Goal: Information Seeking & Learning: Learn about a topic

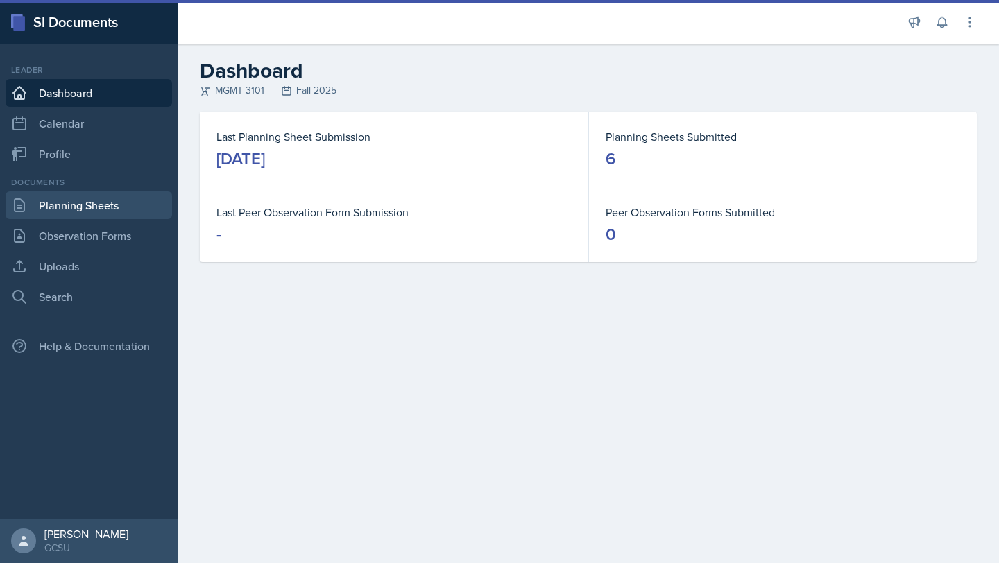
click at [84, 205] on link "Planning Sheets" at bounding box center [89, 205] width 166 height 28
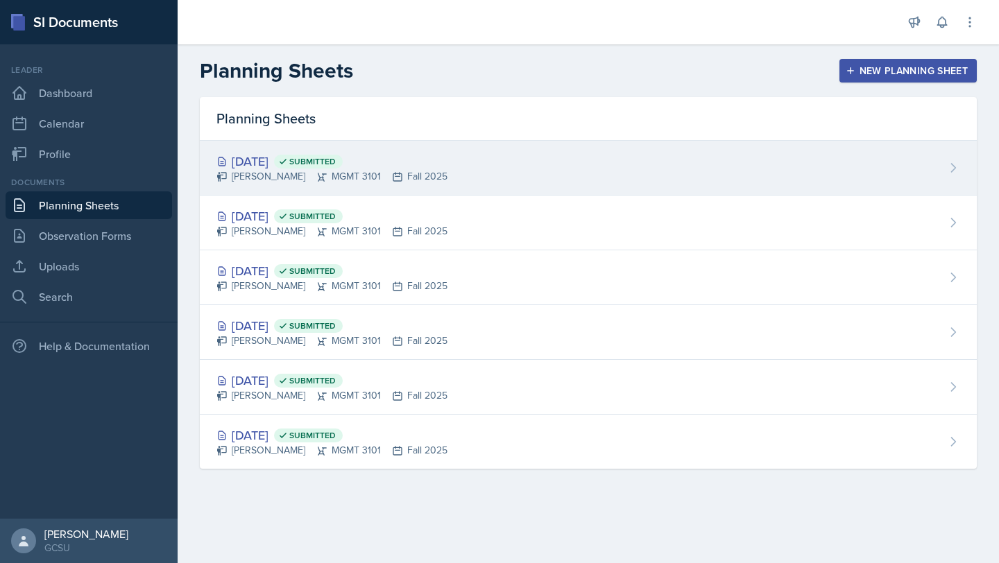
click at [418, 167] on div "[DATE] Submitted" at bounding box center [331, 161] width 231 height 19
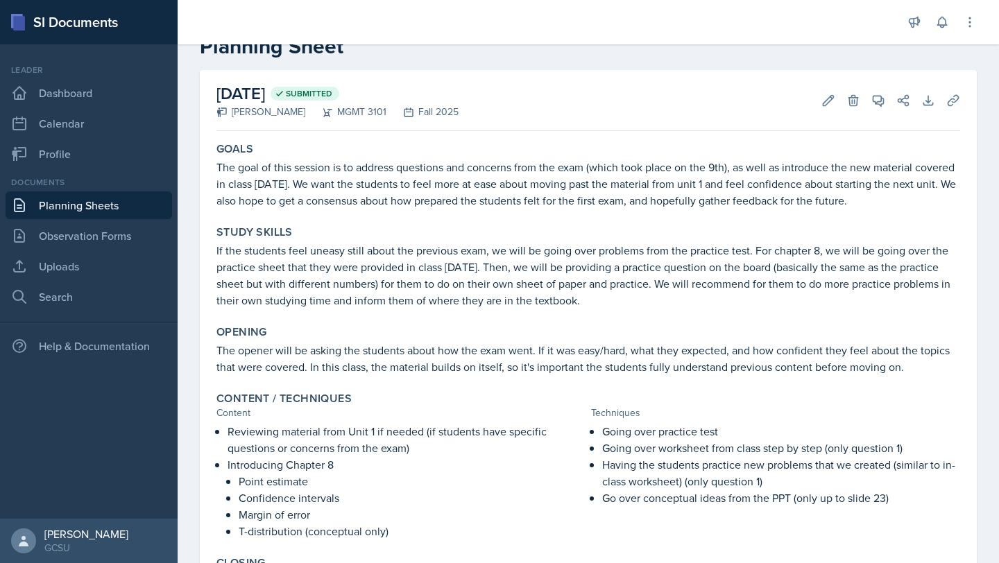
scroll to position [74, 0]
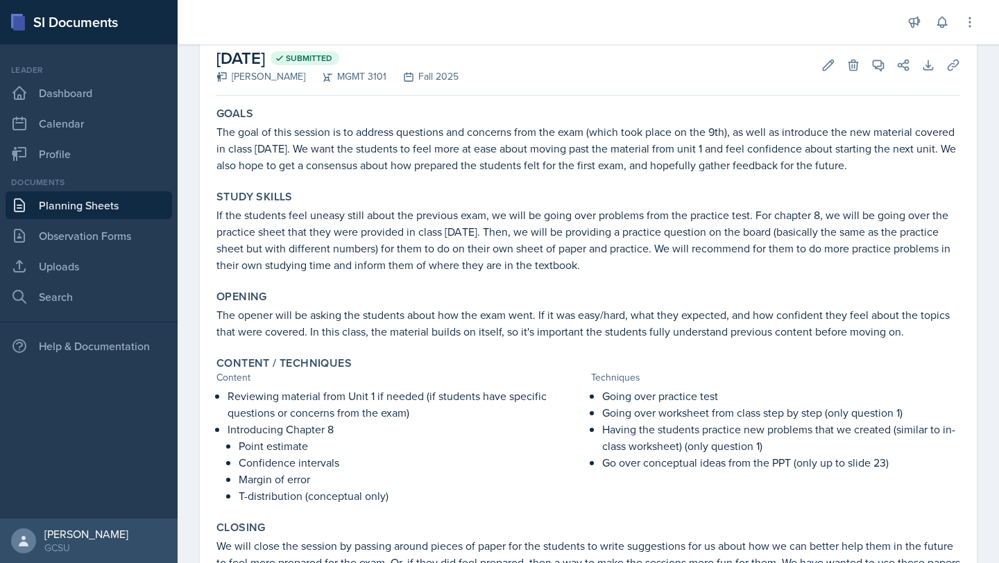
click at [258, 245] on p "If the students feel uneasy still about the previous exam, we will be going ove…" at bounding box center [587, 240] width 743 height 67
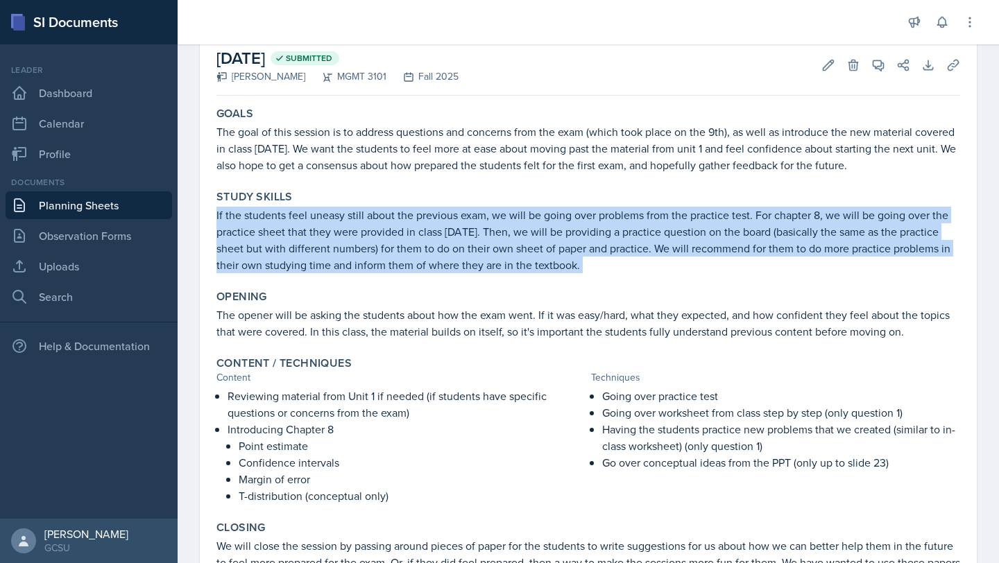
click at [258, 245] on p "If the students feel uneasy still about the previous exam, we will be going ove…" at bounding box center [587, 240] width 743 height 67
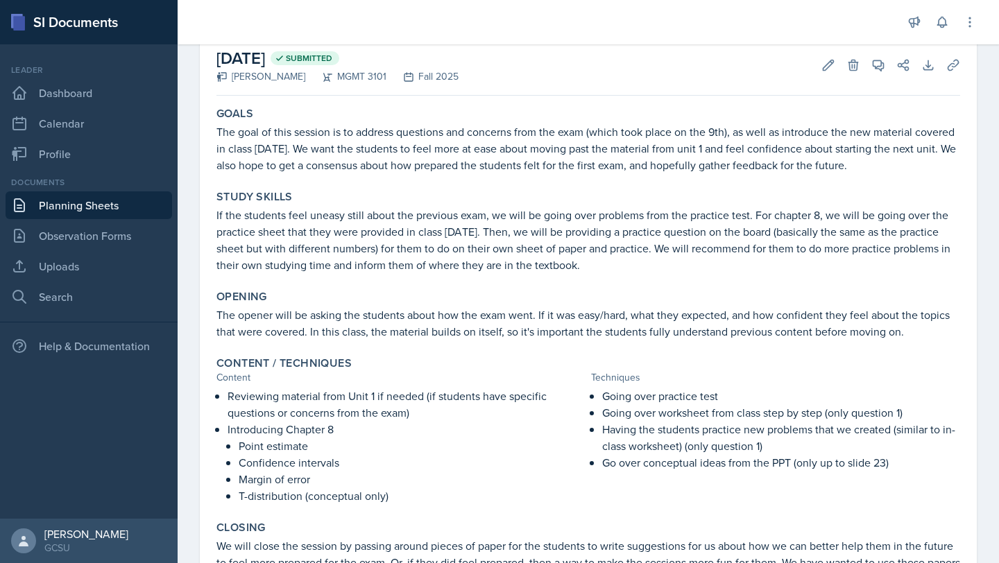
click at [281, 258] on p "If the students feel uneasy still about the previous exam, we will be going ove…" at bounding box center [587, 240] width 743 height 67
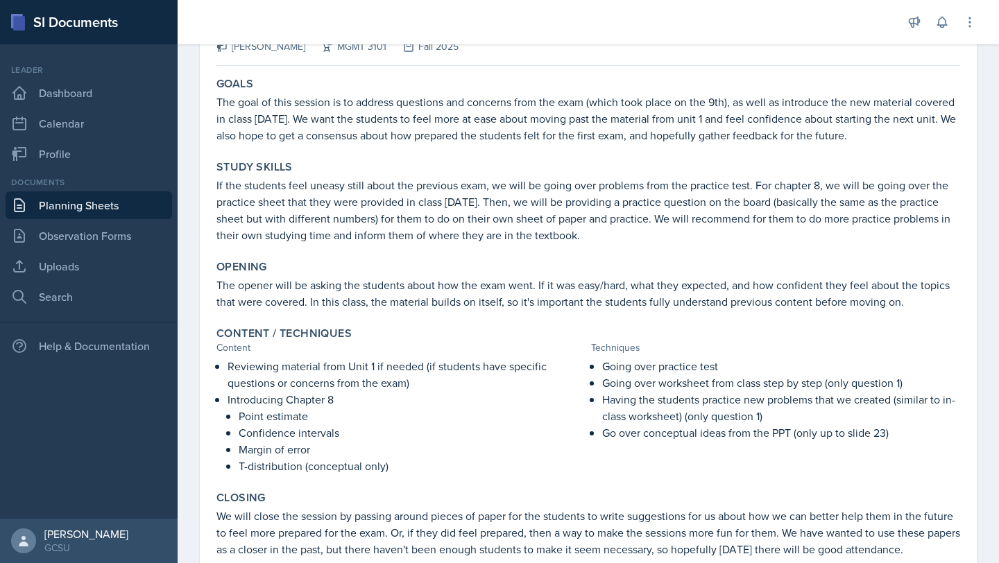
scroll to position [0, 0]
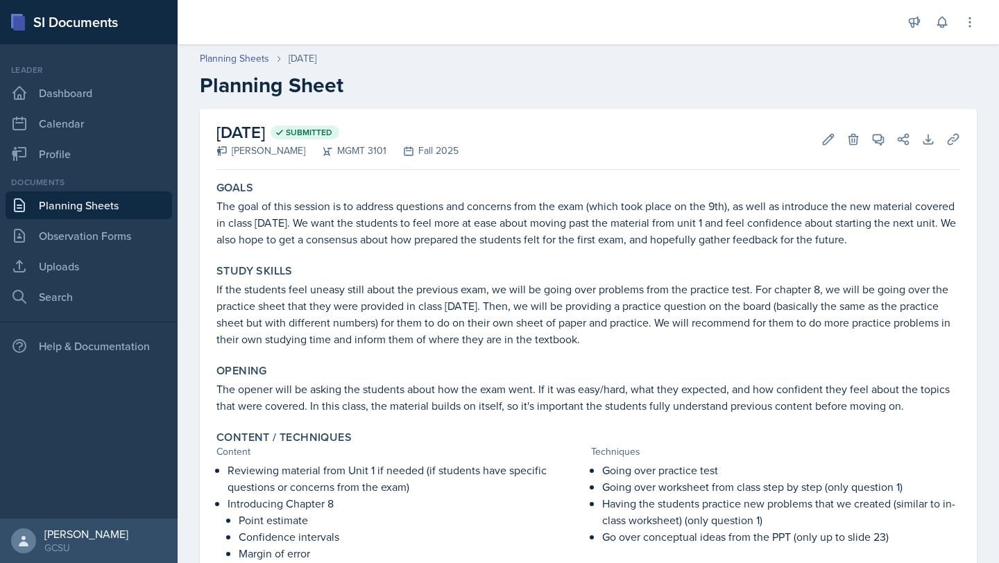
click at [254, 230] on p "The goal of this session is to address questions and concerns from the exam (wh…" at bounding box center [587, 223] width 743 height 50
click at [254, 229] on p "The goal of this session is to address questions and concerns from the exam (wh…" at bounding box center [587, 223] width 743 height 50
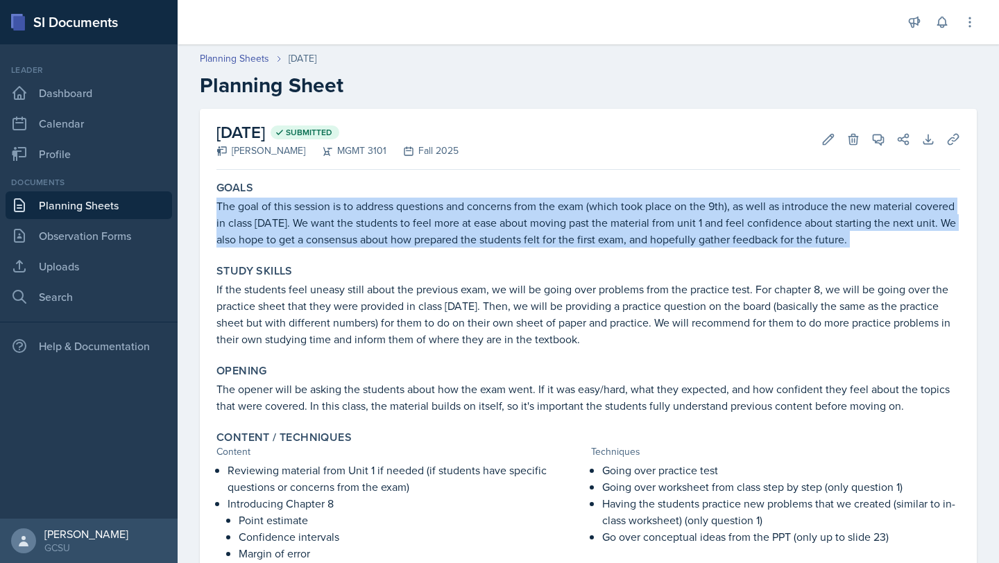
click at [254, 229] on p "The goal of this session is to address questions and concerns from the exam (wh…" at bounding box center [587, 223] width 743 height 50
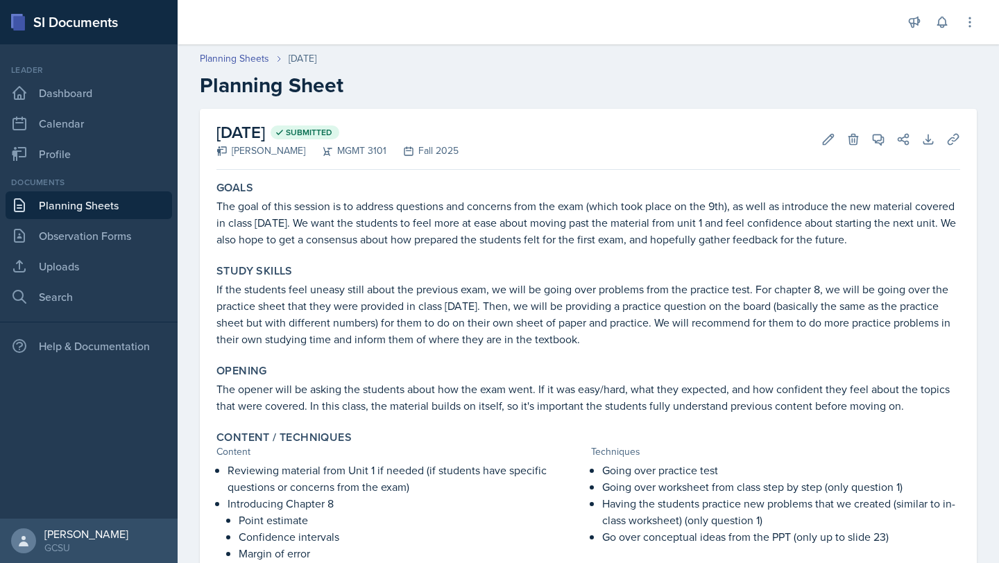
click at [250, 326] on p "If the students feel uneasy still about the previous exam, we will be going ove…" at bounding box center [587, 314] width 743 height 67
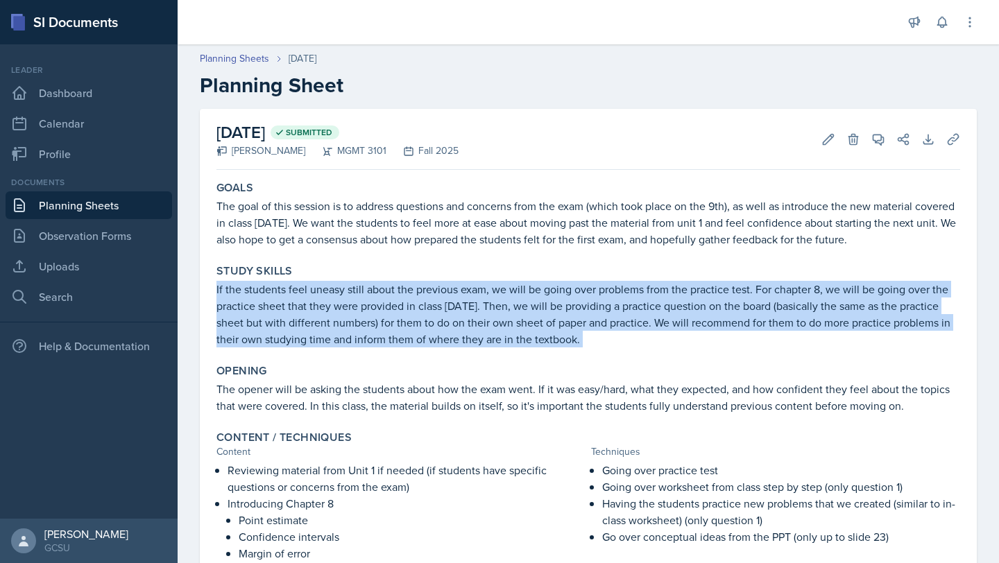
click at [250, 326] on p "If the students feel uneasy still about the previous exam, we will be going ove…" at bounding box center [587, 314] width 743 height 67
click at [247, 300] on p "If the students feel uneasy still about the previous exam, we will be going ove…" at bounding box center [587, 314] width 743 height 67
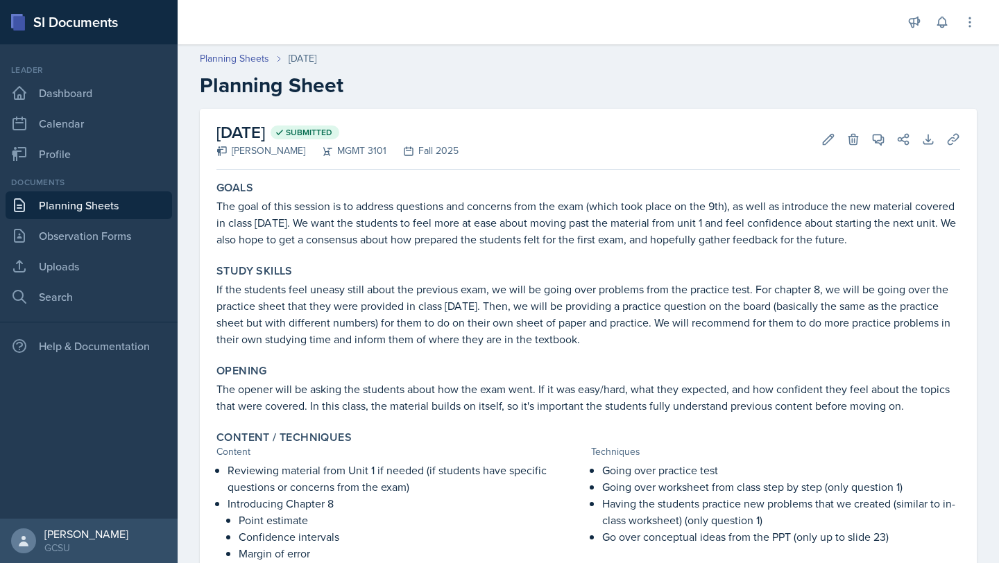
click at [251, 227] on p "The goal of this session is to address questions and concerns from the exam (wh…" at bounding box center [587, 223] width 743 height 50
click at [311, 284] on p "If the students feel uneasy still about the previous exam, we will be going ove…" at bounding box center [587, 314] width 743 height 67
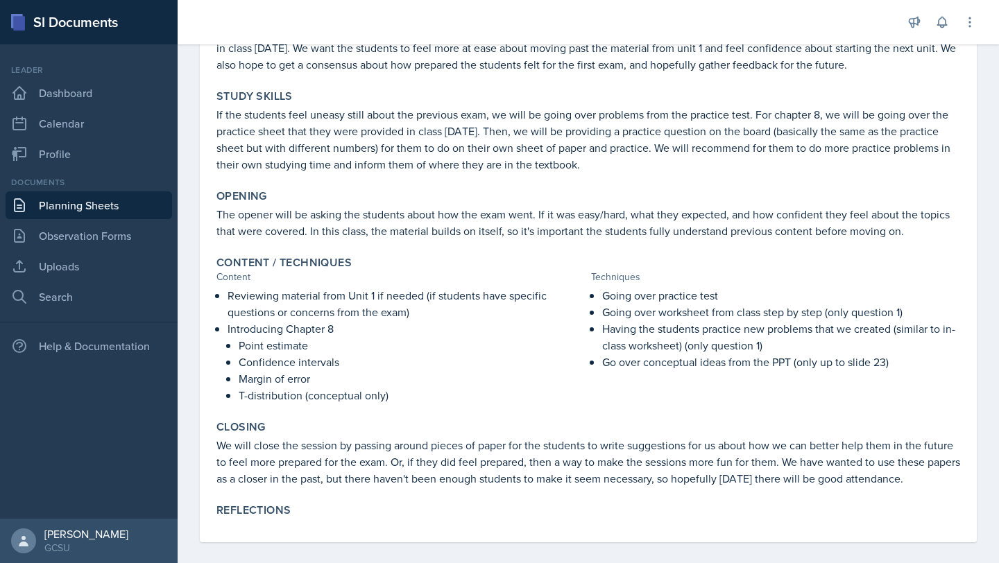
scroll to position [187, 0]
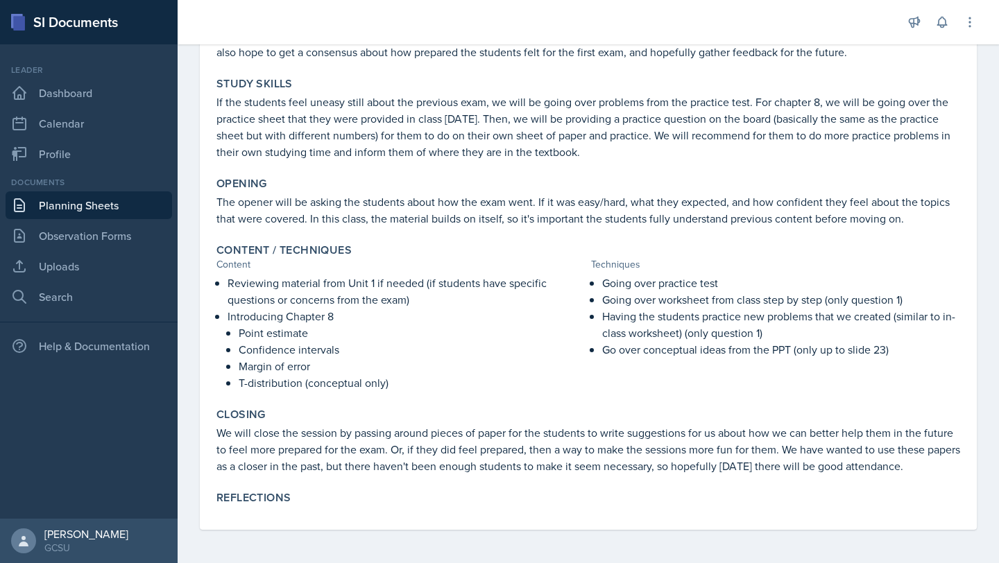
click at [685, 286] on p "Going over practice test" at bounding box center [781, 283] width 358 height 17
click at [685, 287] on p "Going over practice test" at bounding box center [781, 283] width 358 height 17
click at [693, 306] on p "Going over worksheet from class step by step (only question 1)" at bounding box center [781, 299] width 358 height 17
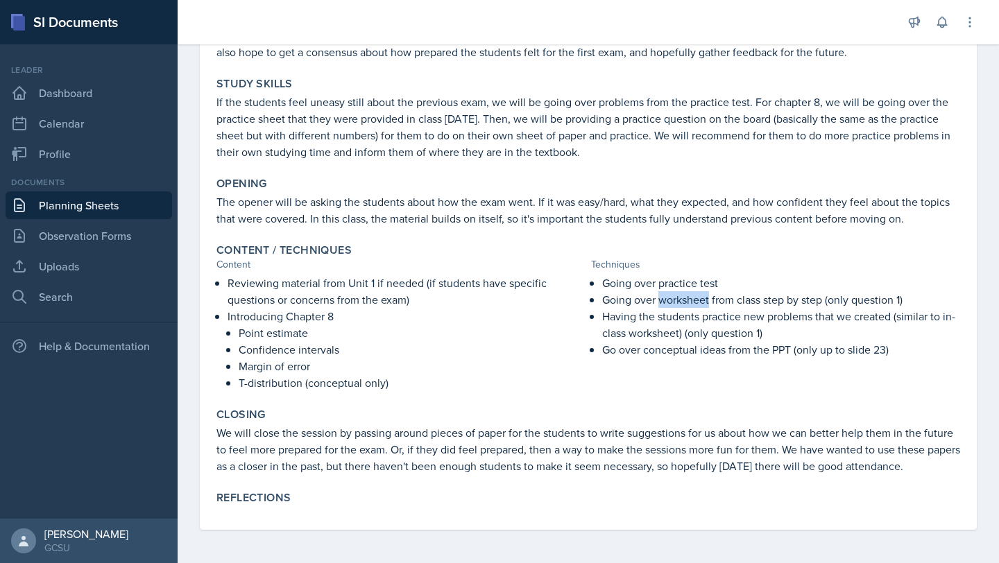
click at [693, 306] on p "Going over worksheet from class step by step (only question 1)" at bounding box center [781, 299] width 358 height 17
click at [678, 310] on p "Having the students practice new problems that we created (similar to in-class …" at bounding box center [781, 324] width 358 height 33
click at [655, 301] on p "Going over worksheet from class step by step (only question 1)" at bounding box center [781, 299] width 358 height 17
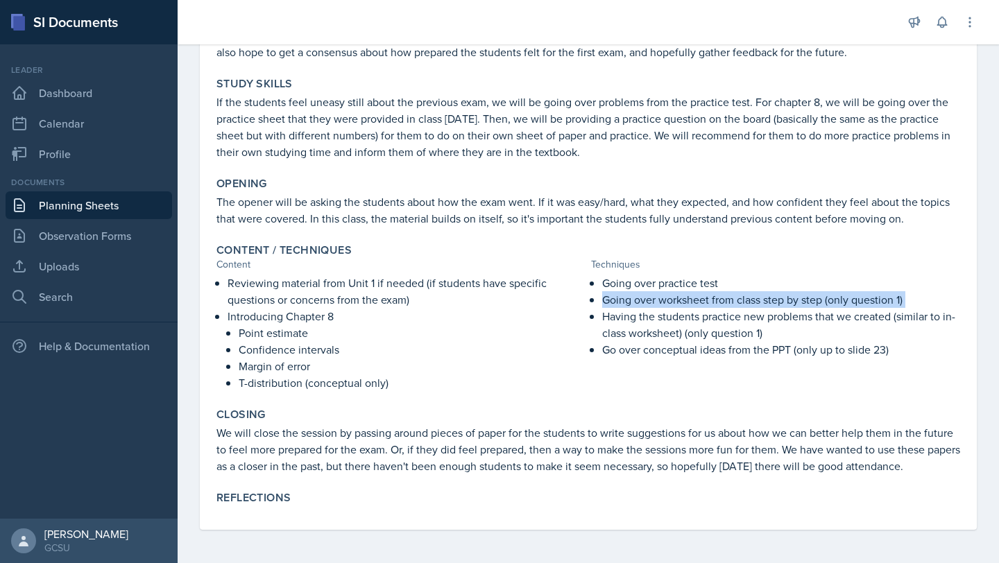
click at [655, 301] on p "Going over worksheet from class step by step (only question 1)" at bounding box center [781, 299] width 358 height 17
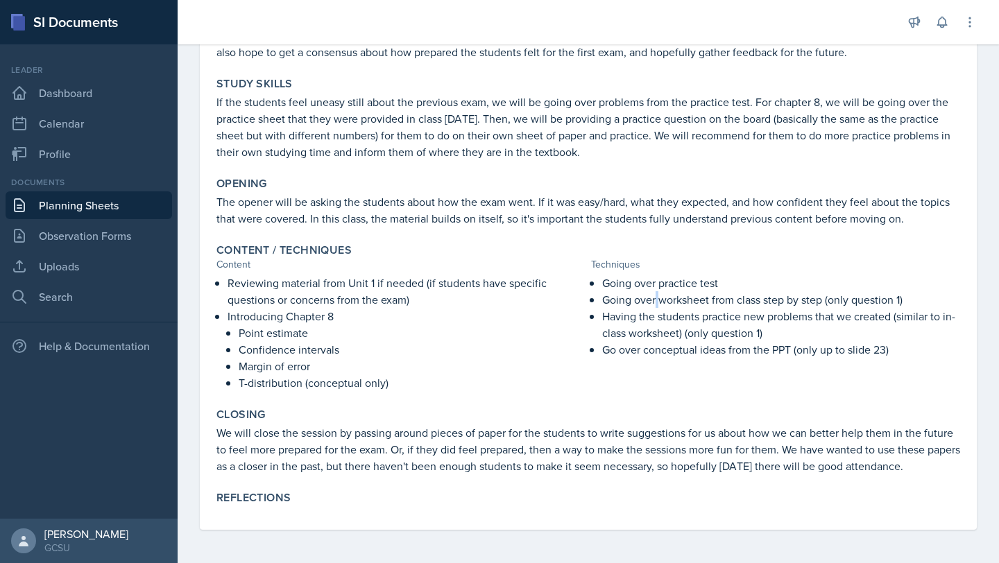
click at [655, 301] on p "Going over worksheet from class step by step (only question 1)" at bounding box center [781, 299] width 358 height 17
click at [653, 300] on p "Going over worksheet from class step by step (only question 1)" at bounding box center [781, 299] width 358 height 17
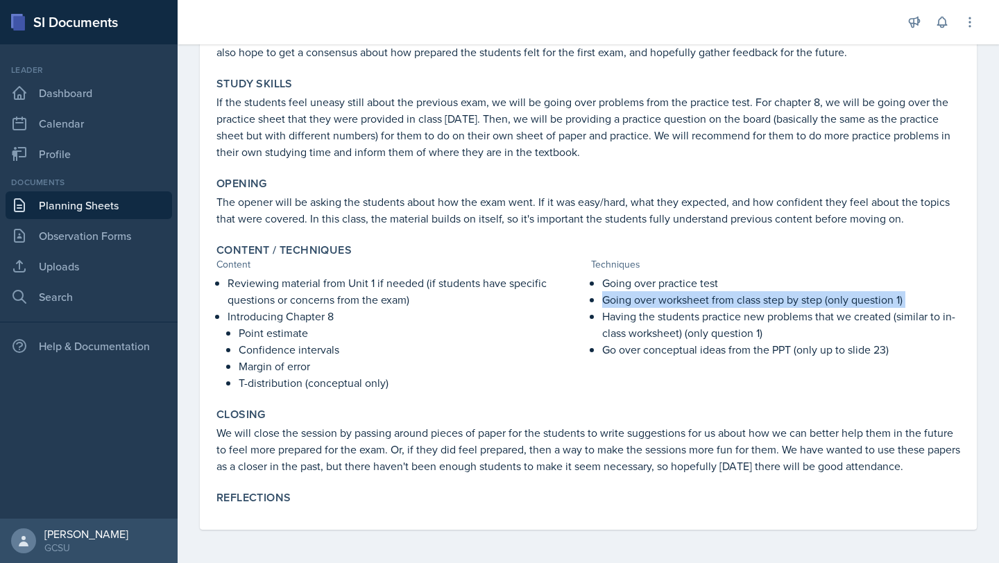
click at [653, 300] on p "Going over worksheet from class step by step (only question 1)" at bounding box center [781, 299] width 358 height 17
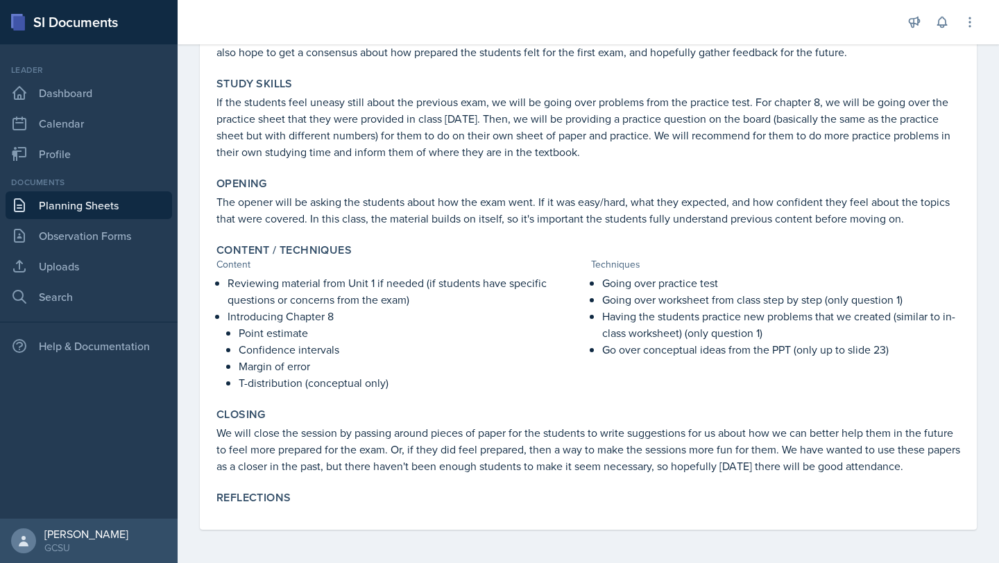
click at [745, 338] on p "Having the students practice new problems that we created (similar to in-class …" at bounding box center [781, 324] width 358 height 33
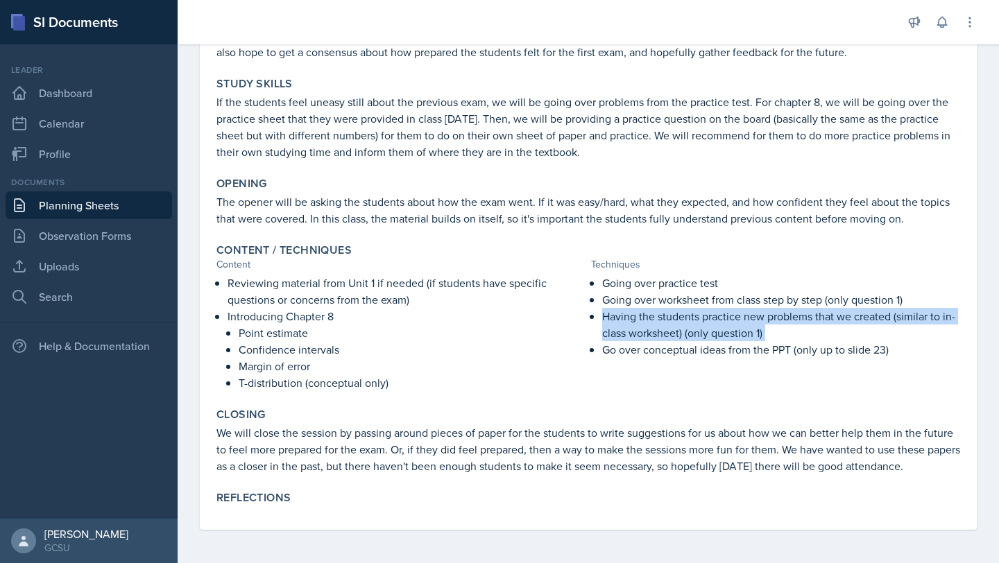
click at [745, 338] on p "Having the students practice new problems that we created (similar to in-class …" at bounding box center [781, 324] width 358 height 33
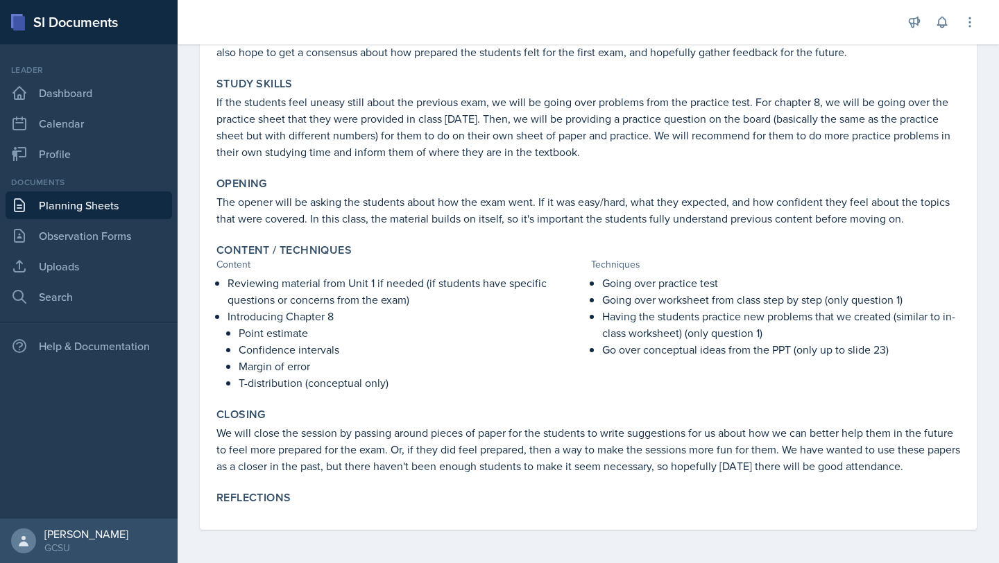
click at [714, 357] on p "Go over conceptual ideas from the PPT (only up to slide 23)" at bounding box center [781, 349] width 358 height 17
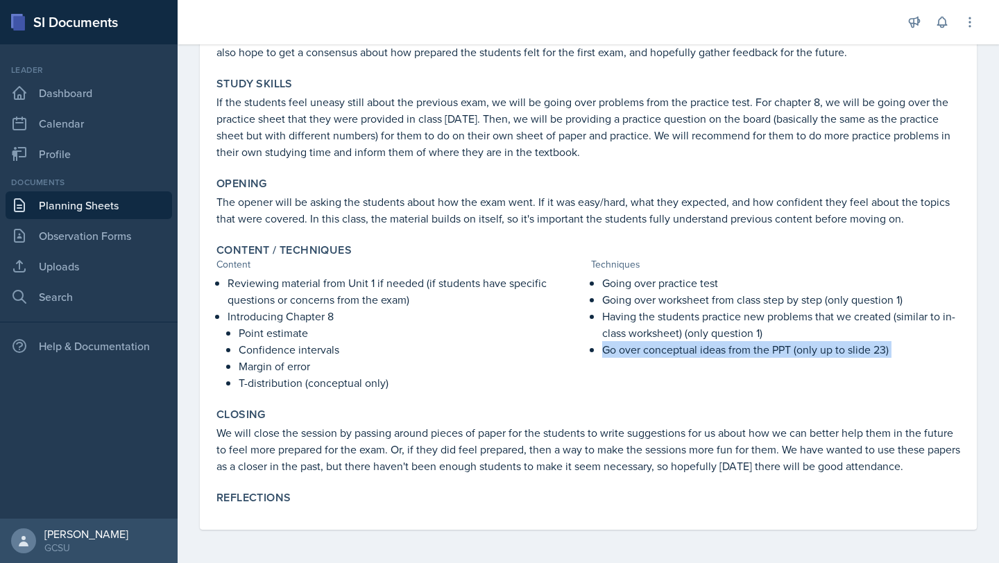
click at [714, 357] on p "Go over conceptual ideas from the PPT (only up to slide 23)" at bounding box center [781, 349] width 358 height 17
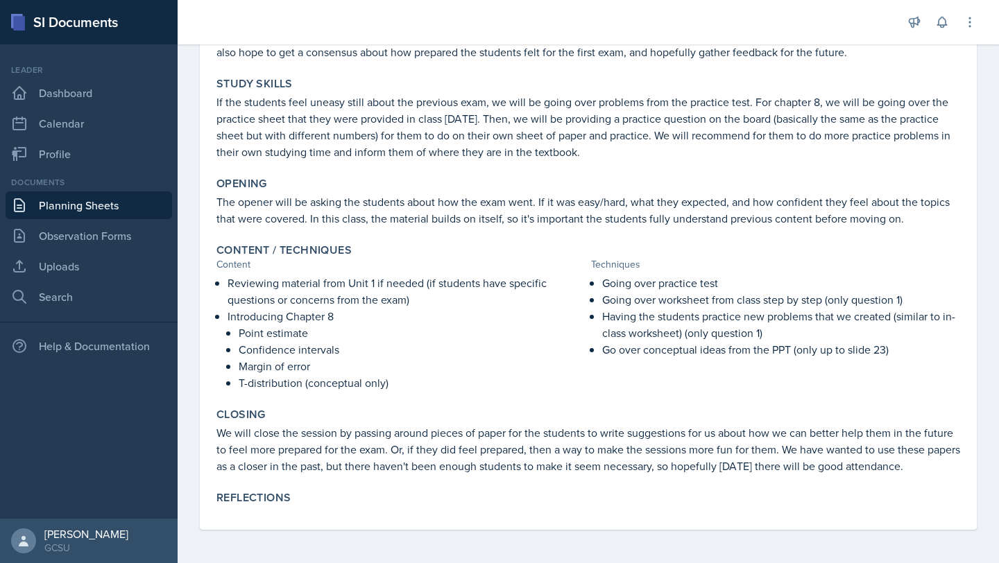
click at [795, 354] on p "Go over conceptual ideas from the PPT (only up to slide 23)" at bounding box center [781, 349] width 358 height 17
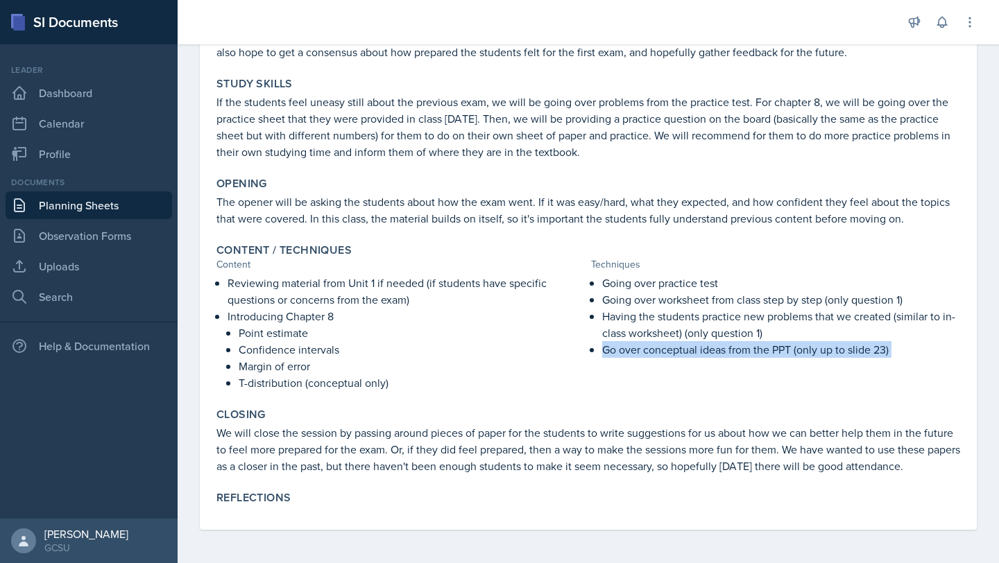
click at [795, 354] on p "Go over conceptual ideas from the PPT (only up to slide 23)" at bounding box center [781, 349] width 358 height 17
click at [807, 350] on p "Go over conceptual ideas from the PPT (only up to slide 23)" at bounding box center [781, 349] width 358 height 17
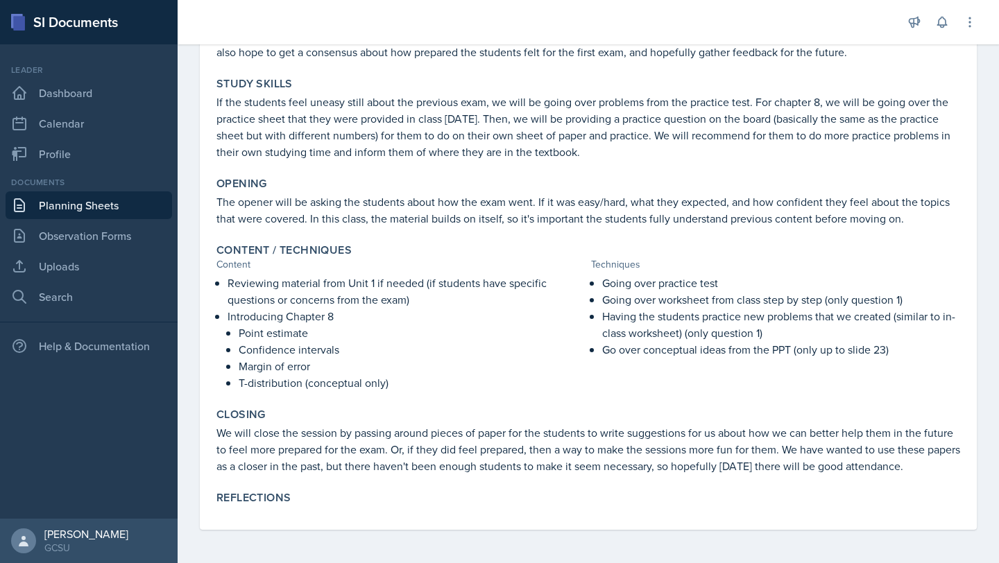
scroll to position [187, 0]
click at [585, 456] on p "We will close the session by passing around pieces of paper for the students to…" at bounding box center [587, 450] width 743 height 50
click at [585, 462] on p "We will close the session by passing around pieces of paper for the students to…" at bounding box center [587, 450] width 743 height 50
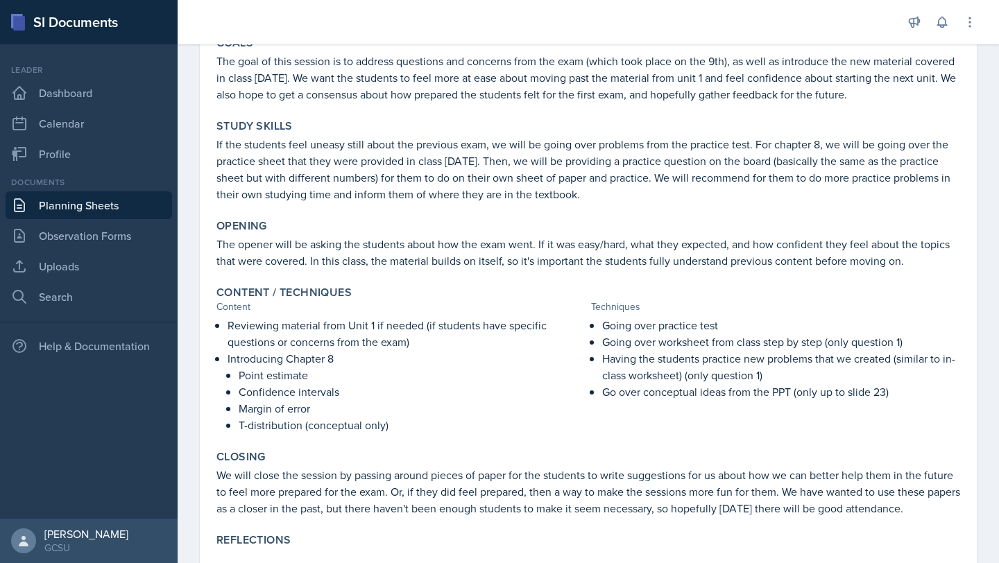
scroll to position [187, 0]
